Goal: Task Accomplishment & Management: Manage account settings

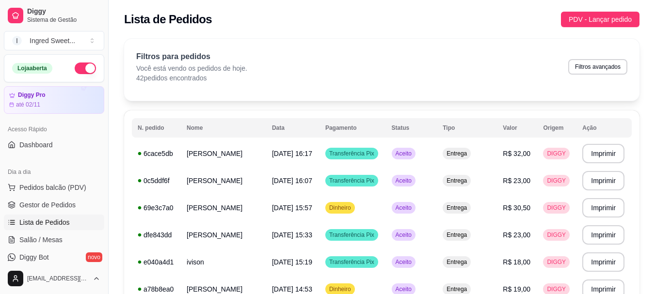
scroll to position [97, 0]
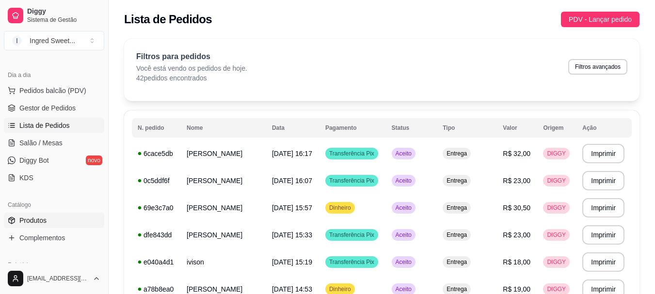
click at [34, 219] on span "Produtos" at bounding box center [32, 221] width 27 height 10
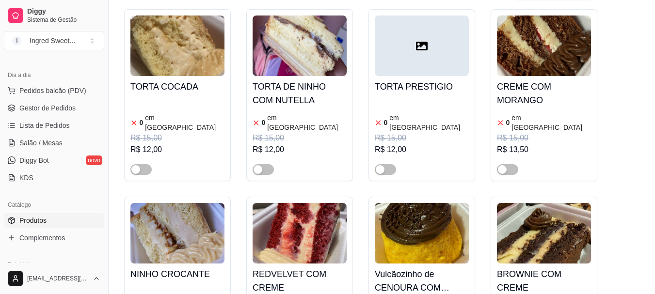
scroll to position [1701, 0]
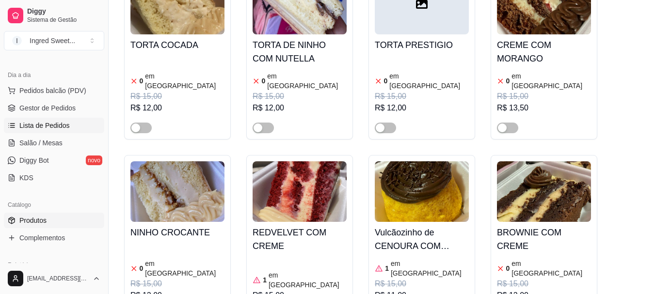
click at [43, 125] on span "Lista de Pedidos" at bounding box center [44, 126] width 50 height 10
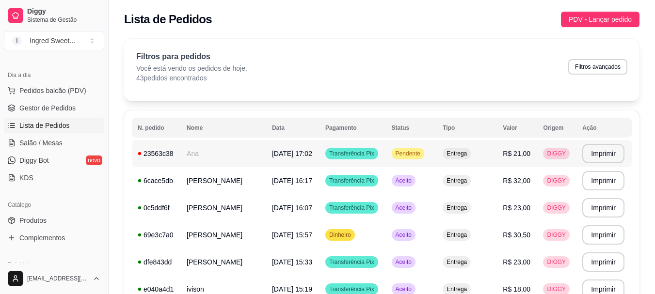
click at [384, 157] on td "Transferência Pix" at bounding box center [353, 153] width 66 height 27
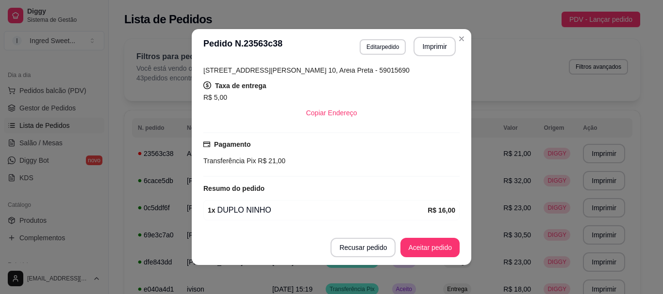
scroll to position [73, 0]
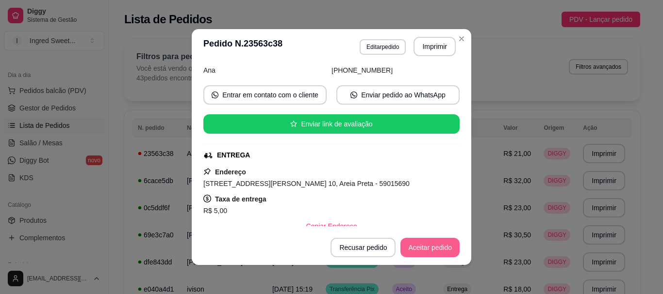
click at [434, 246] on button "Aceitar pedido" at bounding box center [429, 247] width 59 height 19
click at [425, 48] on button "Imprimir" at bounding box center [434, 46] width 42 height 19
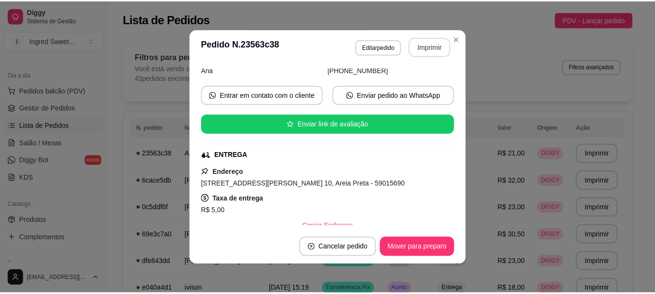
scroll to position [0, 0]
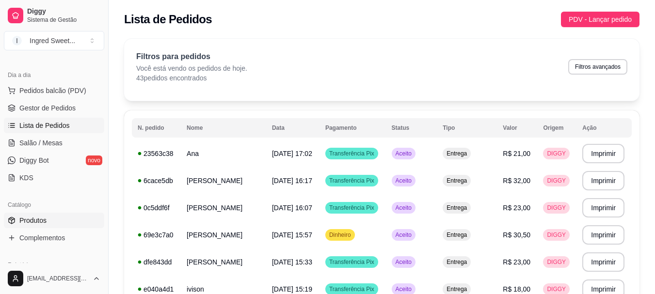
click at [38, 224] on span "Produtos" at bounding box center [32, 221] width 27 height 10
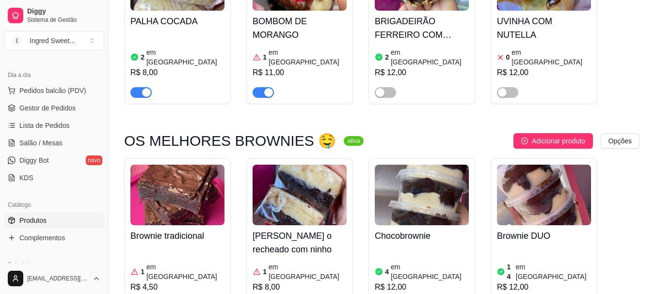
scroll to position [485, 0]
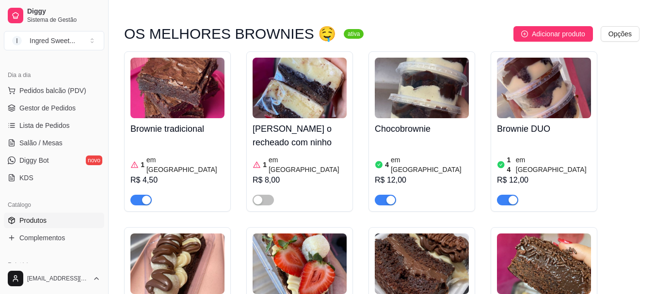
click at [143, 178] on div "Brownie tradicional 1 em estoque R$ 4,50" at bounding box center [177, 131] width 107 height 161
click at [148, 196] on div "button" at bounding box center [146, 200] width 9 height 9
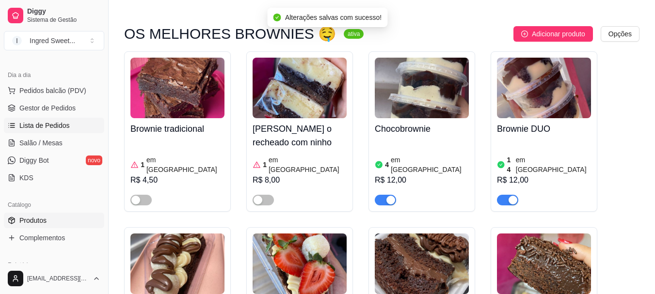
click at [55, 130] on span "Lista de Pedidos" at bounding box center [44, 126] width 50 height 10
